Goal: Find specific page/section: Find specific page/section

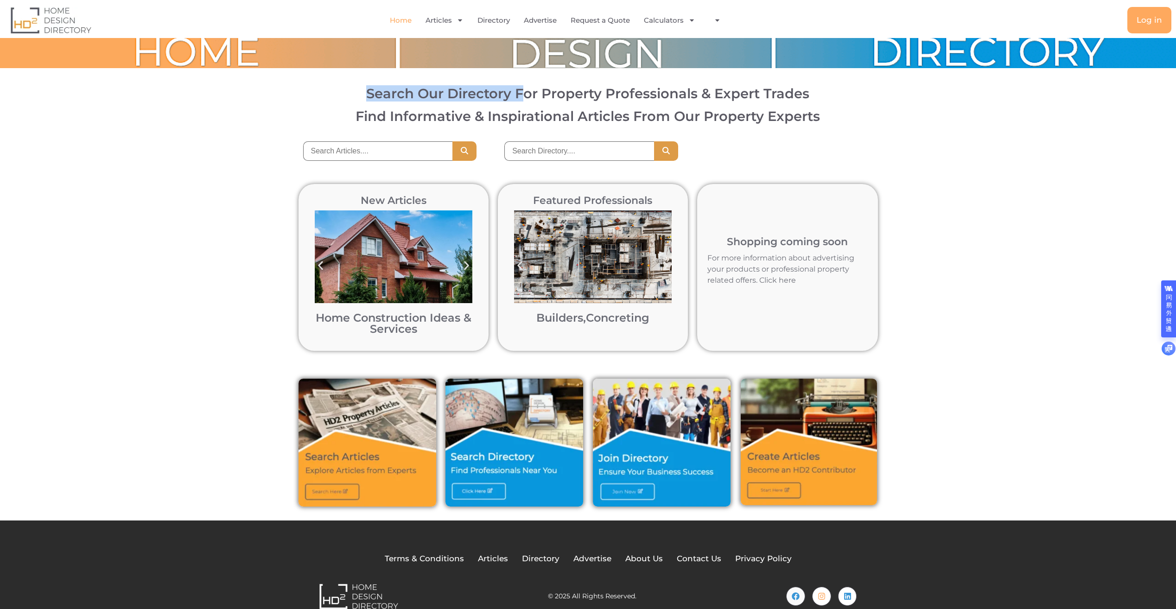
click at [760, 116] on div "Search Our Directory For Property Professionals & Expert Trades Find Informativ…" at bounding box center [588, 104] width 1166 height 45
click at [577, 316] on link "Builders" at bounding box center [559, 317] width 47 height 13
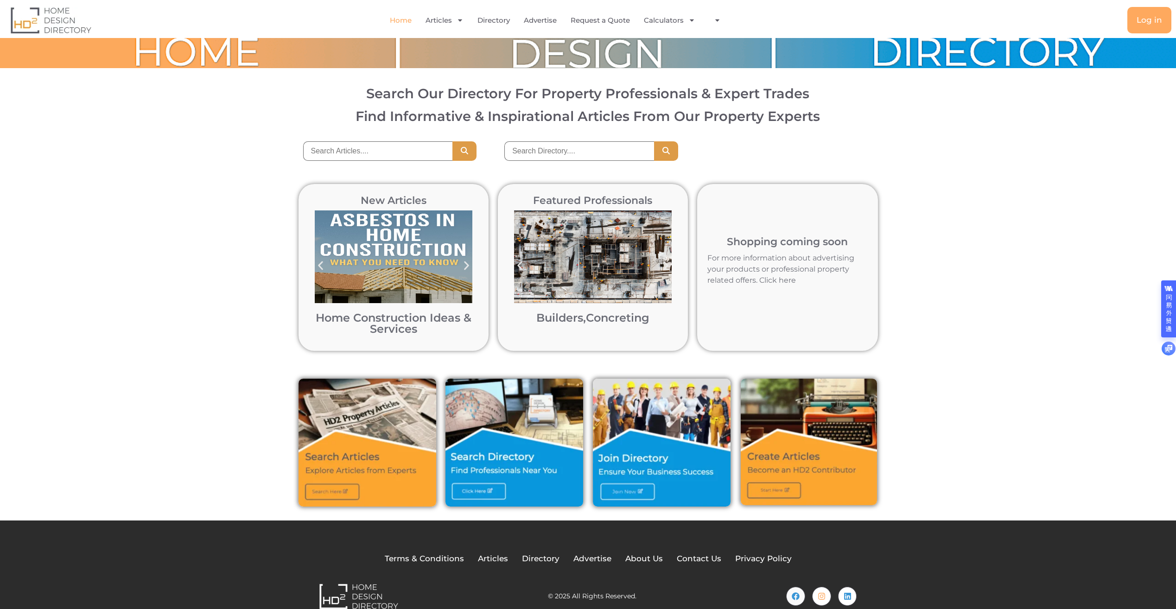
click at [561, 258] on img "1 / 12" at bounding box center [593, 256] width 158 height 93
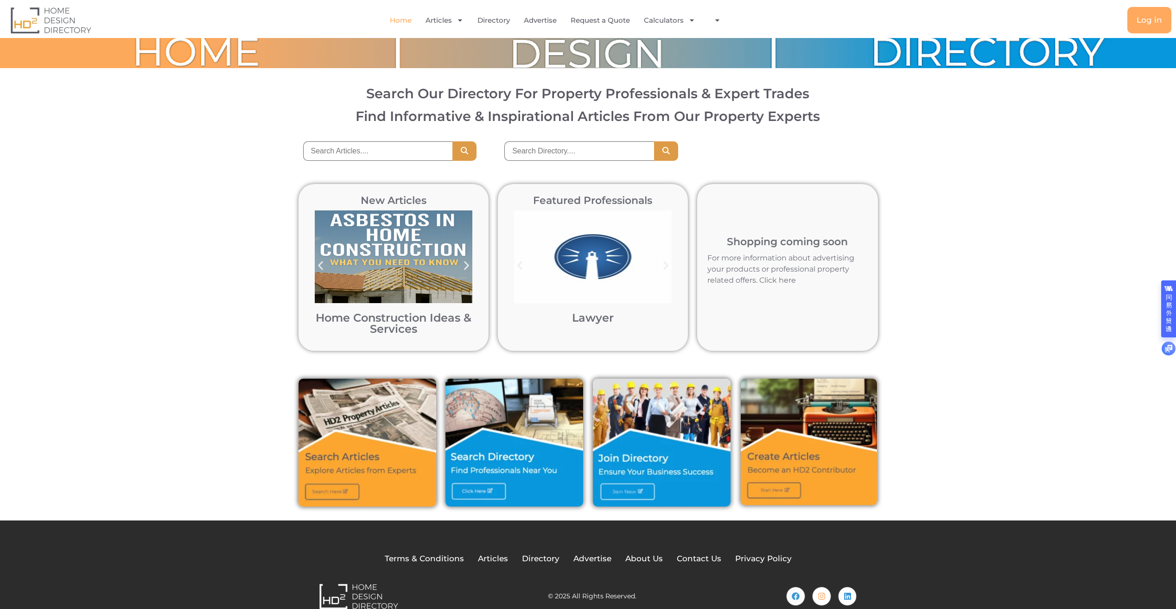
click at [274, 324] on div "New Articles Home Construction Ideas & Services Home Construction Ideas & Servi…" at bounding box center [588, 267] width 1176 height 195
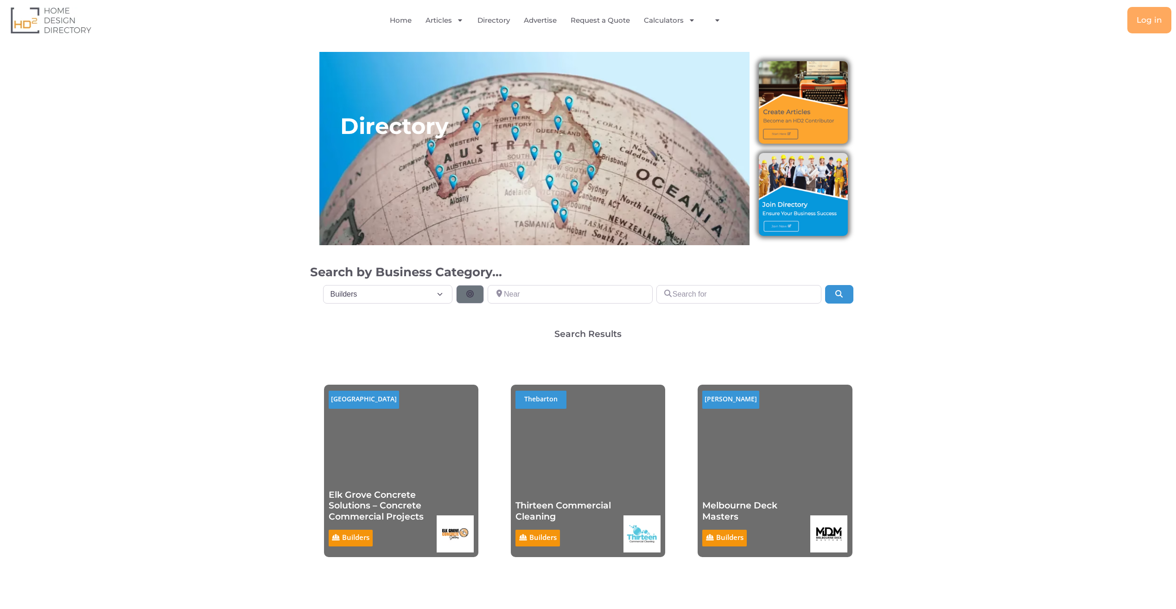
select select "508"
